Goal: Information Seeking & Learning: Compare options

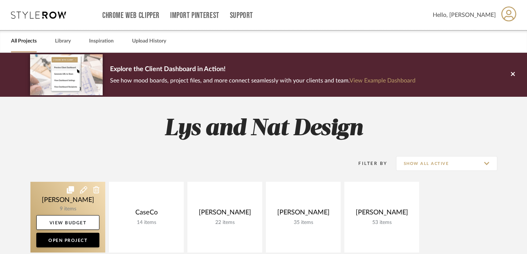
click at [82, 194] on icon at bounding box center [83, 189] width 7 height 7
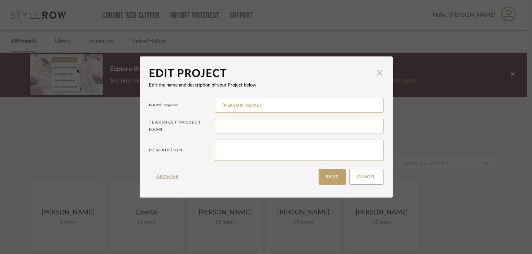
click at [376, 70] on span "button" at bounding box center [379, 73] width 15 height 15
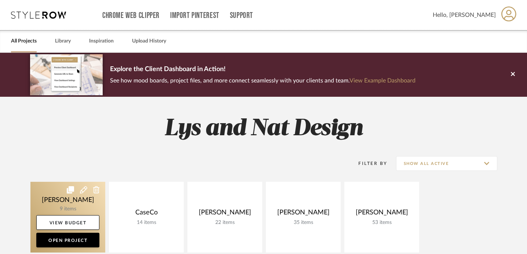
click at [41, 206] on link at bounding box center [67, 217] width 75 height 71
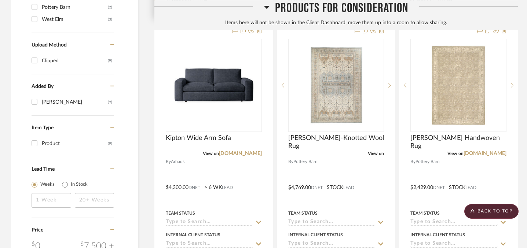
scroll to position [536, 0]
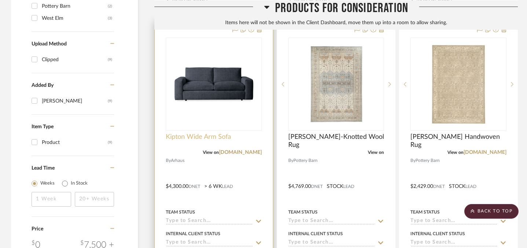
click at [202, 137] on span "Kipton Wide Arm Sofa" at bounding box center [198, 137] width 65 height 8
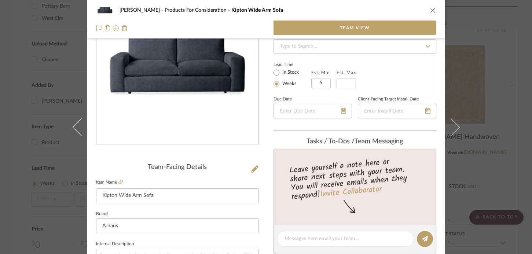
scroll to position [65, 0]
click at [118, 181] on icon at bounding box center [120, 182] width 4 height 4
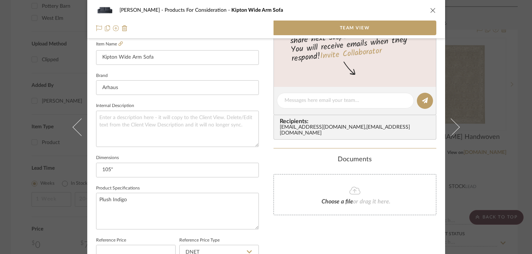
scroll to position [204, 0]
click at [41, 154] on div "[PERSON_NAME] Products For Consideration Kipton Wide Arm Sofa Team View Team-Fa…" at bounding box center [266, 127] width 532 height 254
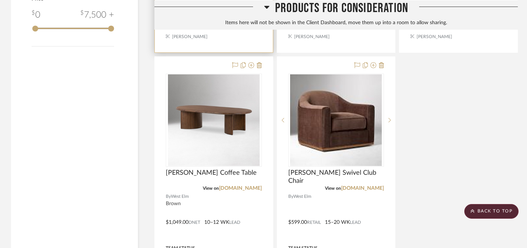
scroll to position [778, 0]
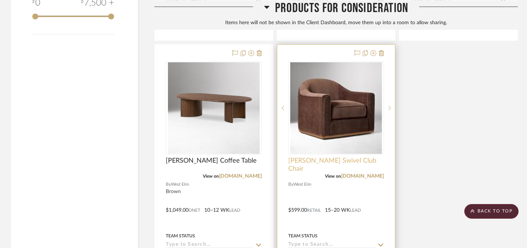
click at [310, 162] on span "[PERSON_NAME] Swivel Club Chair" at bounding box center [336, 165] width 96 height 16
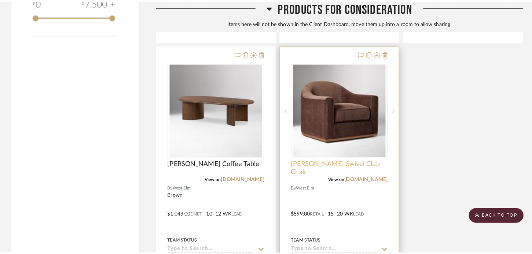
scroll to position [0, 0]
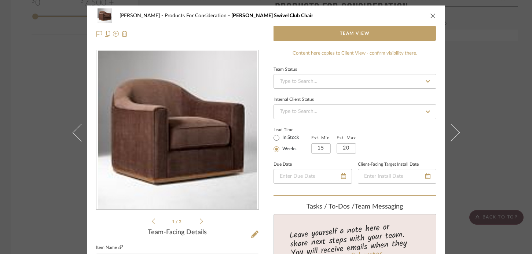
click at [119, 247] on icon at bounding box center [120, 247] width 4 height 4
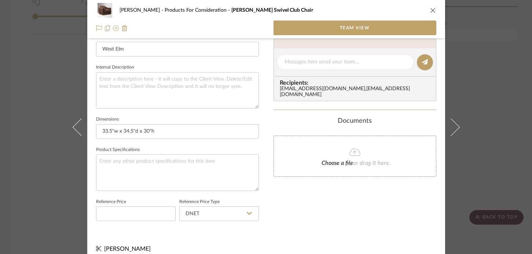
scroll to position [249, 0]
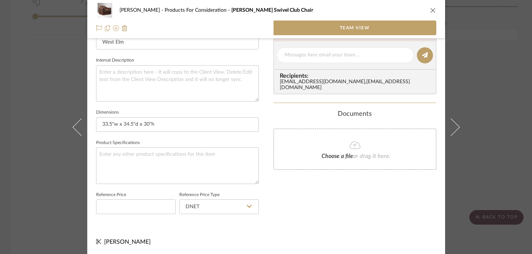
click at [30, 132] on div "[PERSON_NAME] Products For Consideration [PERSON_NAME] Swivel Club Chair Team V…" at bounding box center [266, 127] width 532 height 254
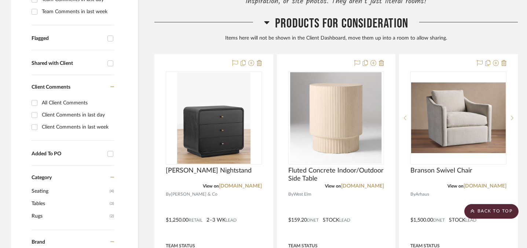
scroll to position [239, 0]
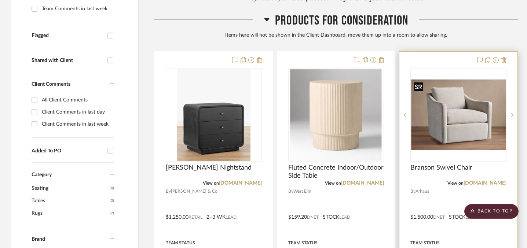
click at [450, 145] on img "0" at bounding box center [458, 115] width 95 height 71
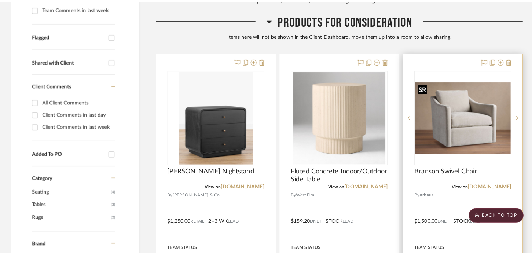
scroll to position [0, 0]
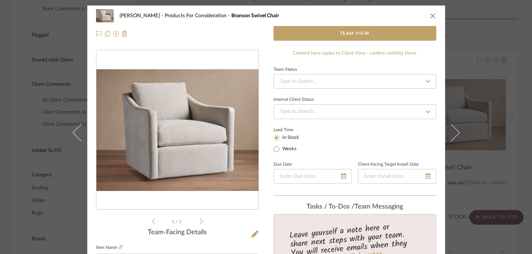
click at [120, 247] on fieldset "Item Name [PERSON_NAME] Swivel Chair" at bounding box center [177, 256] width 163 height 26
click at [29, 159] on div "[PERSON_NAME] Products For Consideration Branson Swivel Chair Team View 1 / 2 T…" at bounding box center [266, 127] width 532 height 254
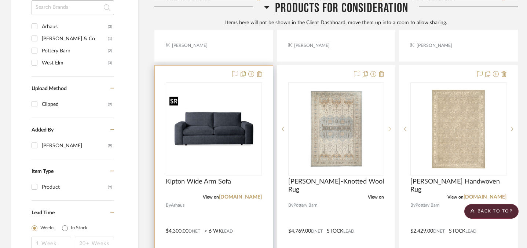
scroll to position [493, 0]
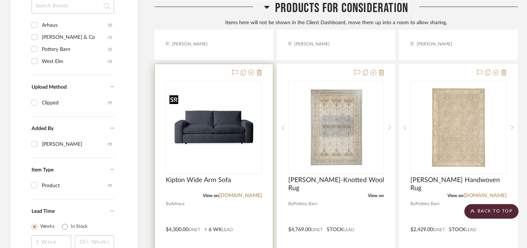
click at [230, 148] on img "0" at bounding box center [213, 127] width 95 height 71
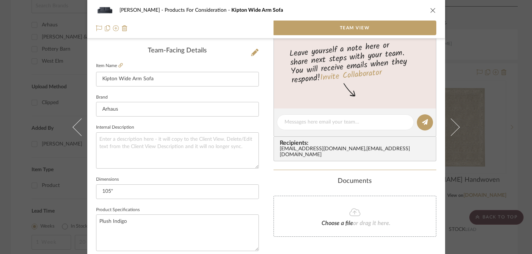
scroll to position [0, 0]
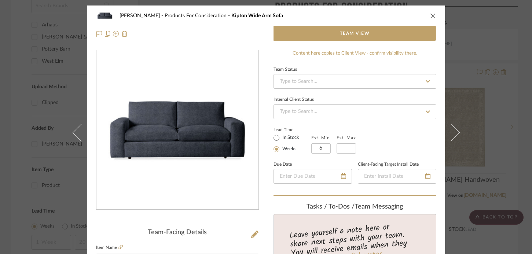
click at [36, 124] on div "[PERSON_NAME] Products For Consideration Kipton Wide Arm Sofa Team View Team-Fa…" at bounding box center [266, 127] width 532 height 254
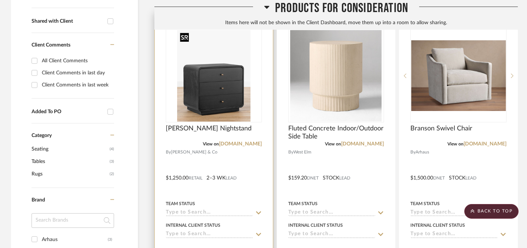
scroll to position [316, 0]
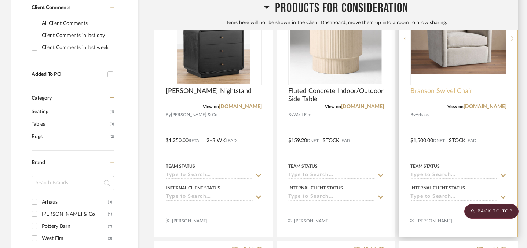
click at [449, 92] on span "Branson Swivel Chair" at bounding box center [441, 91] width 62 height 8
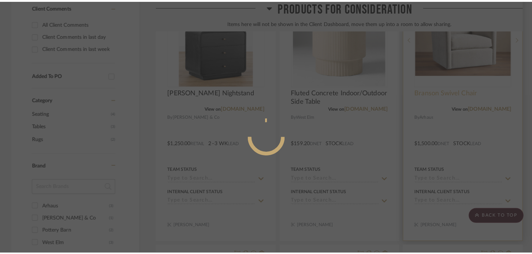
scroll to position [0, 0]
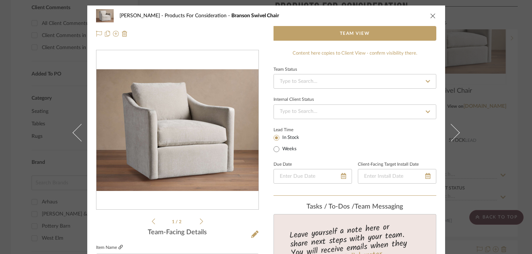
click at [118, 247] on icon at bounding box center [120, 247] width 4 height 4
click at [32, 60] on div "[PERSON_NAME] Products For Consideration Branson Swivel Chair Team View 1 / 2 T…" at bounding box center [266, 127] width 532 height 254
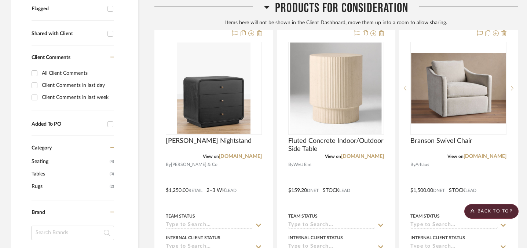
scroll to position [259, 0]
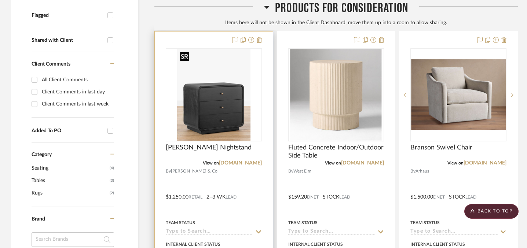
click at [220, 99] on img "0" at bounding box center [213, 95] width 73 height 92
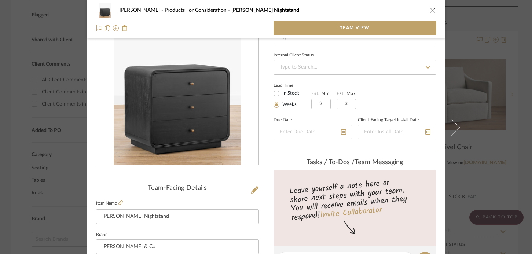
scroll to position [51, 0]
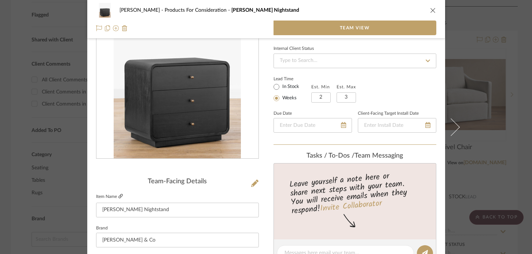
click at [120, 196] on icon at bounding box center [120, 196] width 4 height 4
click at [465, 36] on div "[PERSON_NAME] Products For Consideration [PERSON_NAME] Nightstand Team View Tea…" at bounding box center [266, 127] width 532 height 254
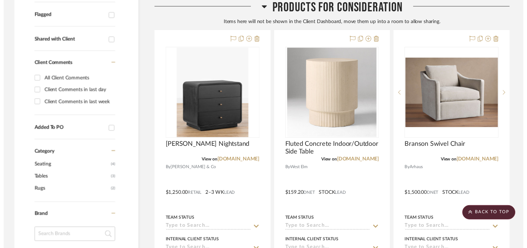
scroll to position [259, 0]
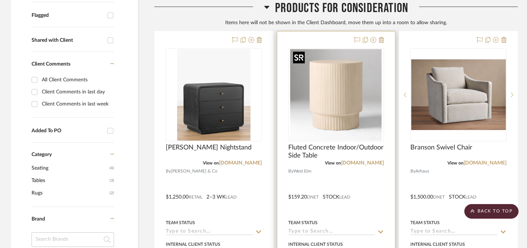
click at [352, 96] on img "0" at bounding box center [336, 95] width 92 height 92
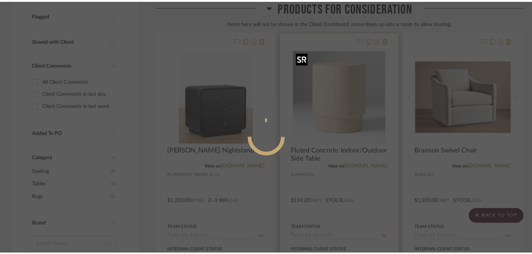
scroll to position [0, 0]
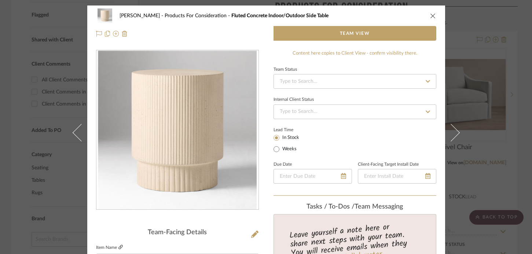
click at [119, 246] on icon at bounding box center [120, 247] width 4 height 4
click at [467, 111] on div "[PERSON_NAME] Products For Consideration Fluted Concrete Indoor/Outdoor Side Ta…" at bounding box center [266, 127] width 532 height 254
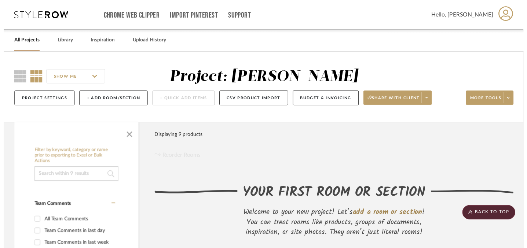
scroll to position [259, 0]
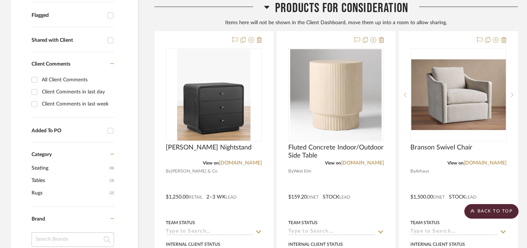
click at [467, 111] on img "0" at bounding box center [458, 94] width 95 height 71
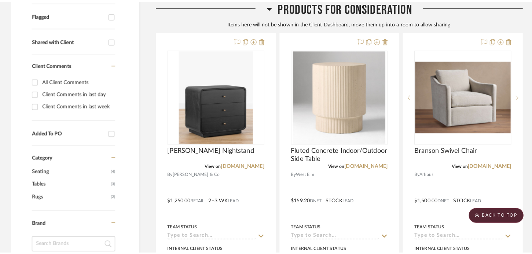
scroll to position [0, 0]
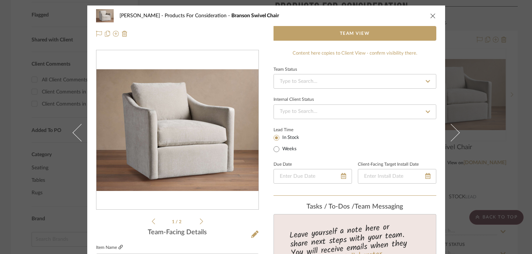
click at [118, 247] on icon at bounding box center [120, 247] width 4 height 4
click at [517, 65] on div "[PERSON_NAME] Products For Consideration Branson Swivel Chair Team View 1 / 2 T…" at bounding box center [266, 127] width 532 height 254
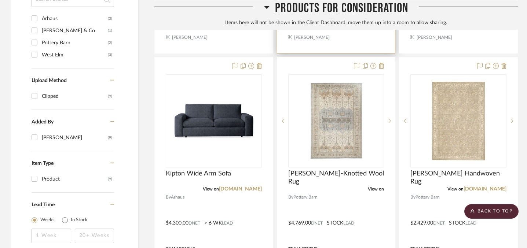
scroll to position [509, 0]
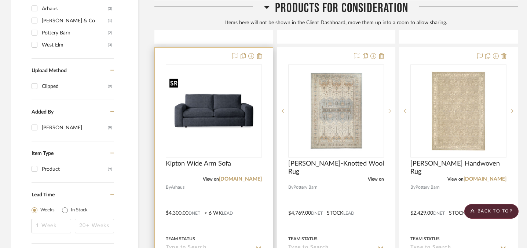
click at [228, 117] on img "0" at bounding box center [213, 110] width 95 height 71
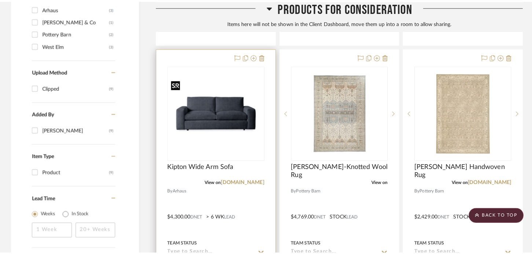
scroll to position [0, 0]
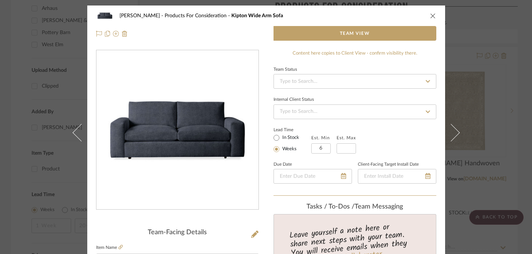
click at [516, 86] on div "[PERSON_NAME] Products For Consideration Kipton Wide Arm Sofa Team View Team-Fa…" at bounding box center [266, 127] width 532 height 254
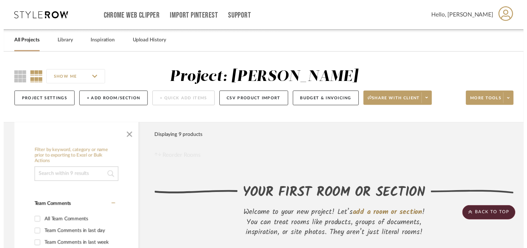
scroll to position [509, 0]
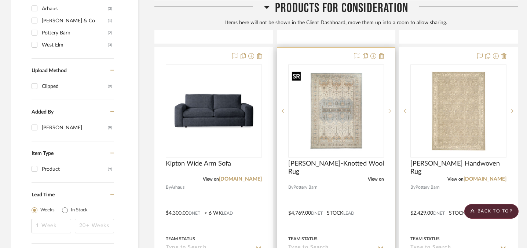
click at [335, 113] on img "0" at bounding box center [336, 111] width 95 height 85
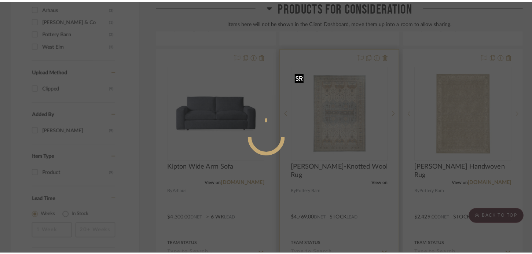
scroll to position [0, 0]
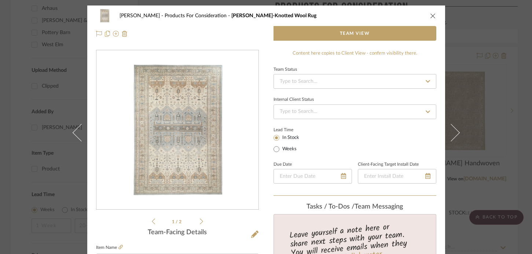
click at [437, 156] on div "[PERSON_NAME] Products For Consideration Nicolette Hand-Knotted Wool Rug Team V…" at bounding box center [266, 254] width 358 height 498
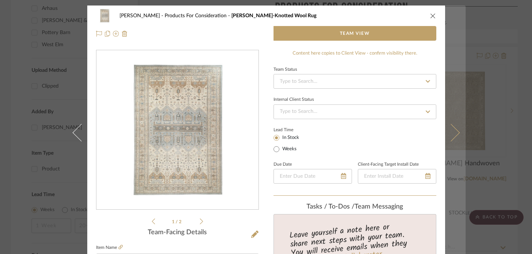
click at [451, 141] on button at bounding box center [455, 132] width 21 height 254
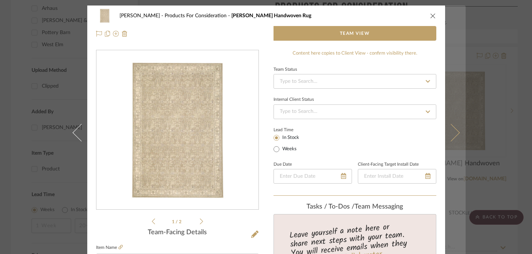
click at [456, 134] on button at bounding box center [455, 132] width 21 height 254
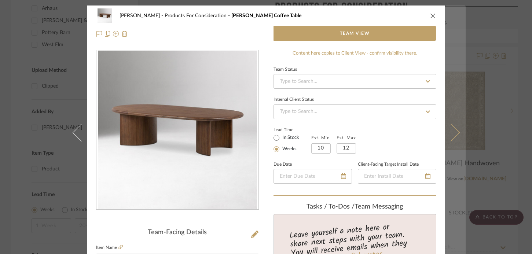
click at [454, 127] on button at bounding box center [455, 132] width 21 height 254
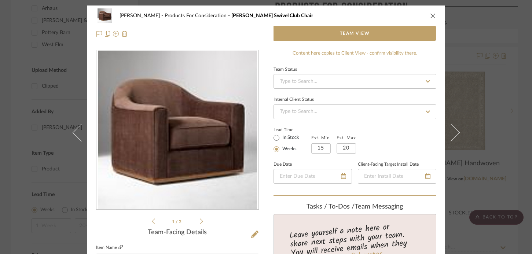
click at [118, 247] on icon at bounding box center [120, 247] width 4 height 4
click at [520, 81] on div "[PERSON_NAME] Products For Consideration [PERSON_NAME] Swivel Club Chair Team V…" at bounding box center [266, 127] width 532 height 254
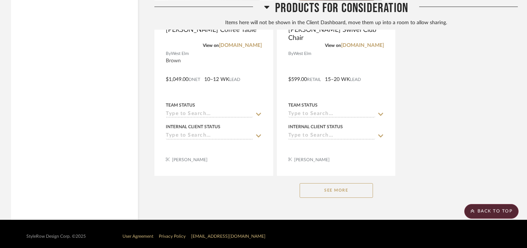
scroll to position [915, 0]
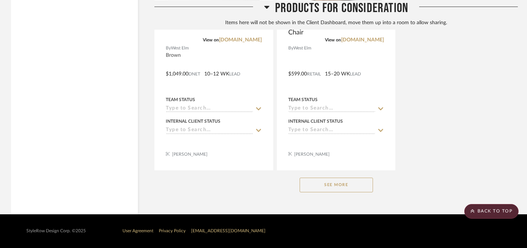
click at [343, 186] on button "See More" at bounding box center [335, 185] width 73 height 15
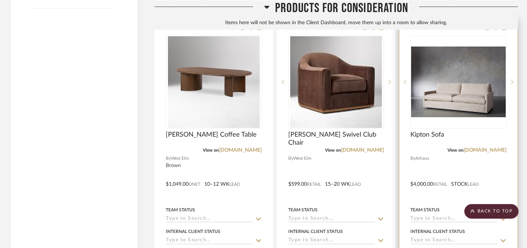
scroll to position [802, 0]
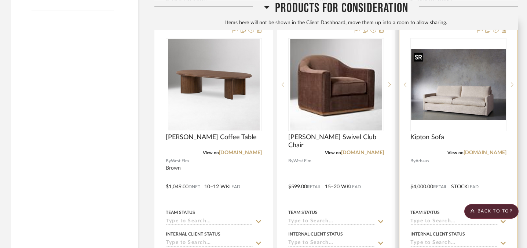
click at [0, 0] on img at bounding box center [0, 0] width 0 height 0
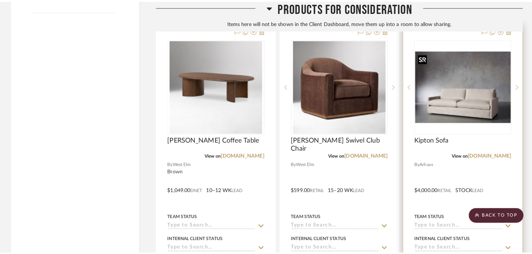
scroll to position [0, 0]
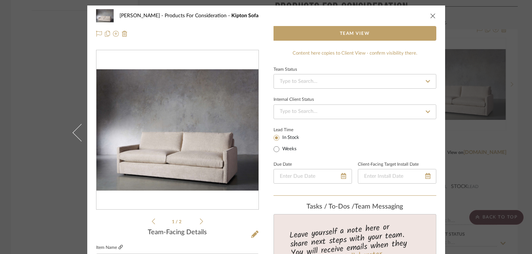
click at [119, 248] on icon at bounding box center [120, 247] width 4 height 4
click at [58, 61] on div "[PERSON_NAME] Products For Consideration Kipton Sofa Team View 1 / 2 Team-Facin…" at bounding box center [266, 127] width 532 height 254
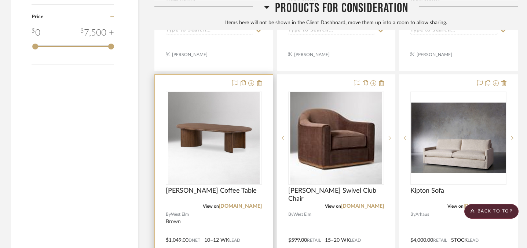
scroll to position [762, 0]
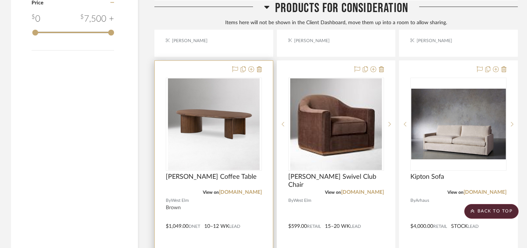
click at [189, 181] on div "[PERSON_NAME] Coffee Table" at bounding box center [214, 181] width 96 height 16
click at [189, 177] on span "[PERSON_NAME] Coffee Table" at bounding box center [211, 177] width 91 height 8
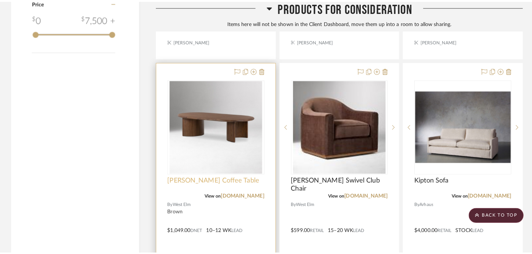
scroll to position [0, 0]
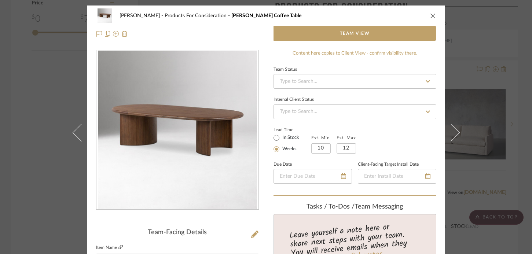
click at [118, 246] on icon at bounding box center [120, 247] width 4 height 4
click at [28, 79] on div "[PERSON_NAME] Products For Consideration [PERSON_NAME] Coffee Table Team View T…" at bounding box center [266, 127] width 532 height 254
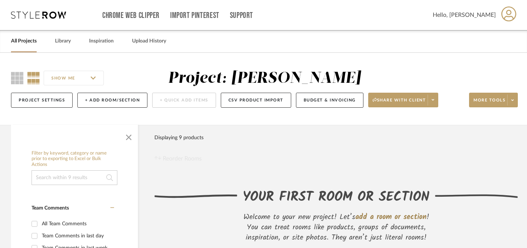
click at [24, 42] on link "All Projects" at bounding box center [24, 41] width 26 height 10
